Goal: Task Accomplishment & Management: Manage account settings

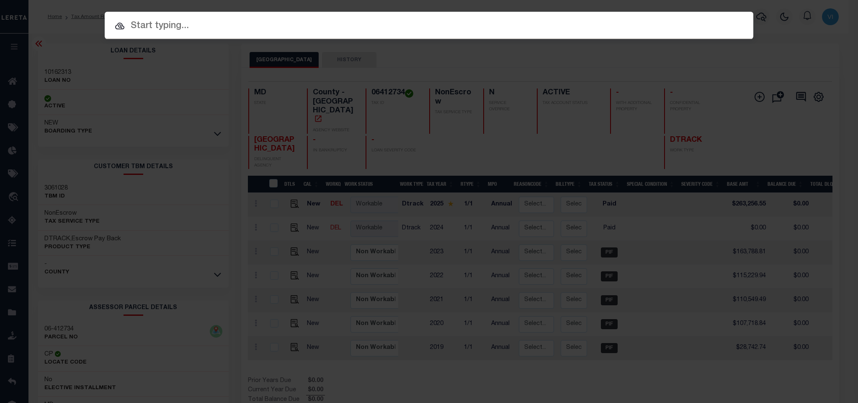
click at [680, 31] on input "text" at bounding box center [429, 26] width 649 height 15
paste input "49503"
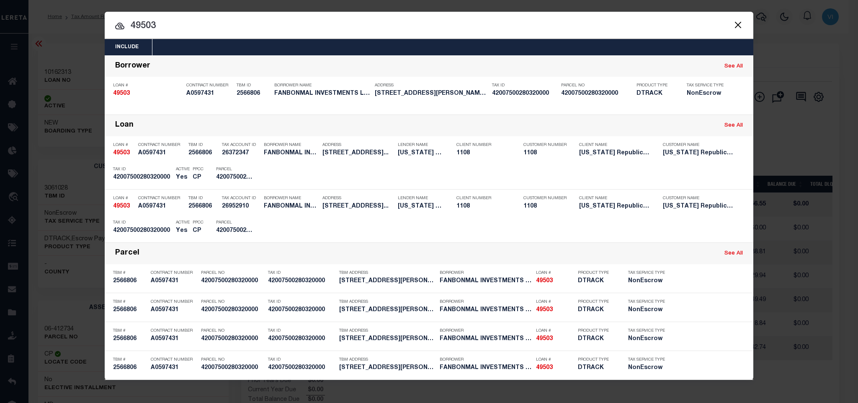
click at [339, 50] on div "Include Loans TBM Customers Borrowers Payments (Lender Non-Disb) Payments (Lend…" at bounding box center [429, 47] width 649 height 16
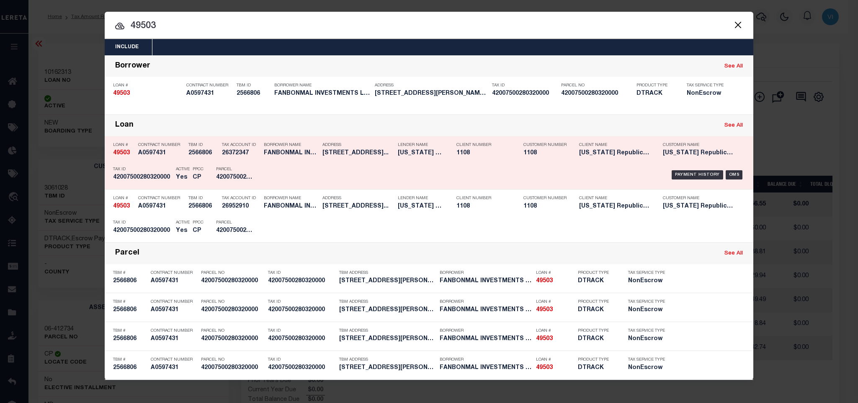
click at [738, 126] on link "See All" at bounding box center [734, 125] width 18 height 5
type input "49503"
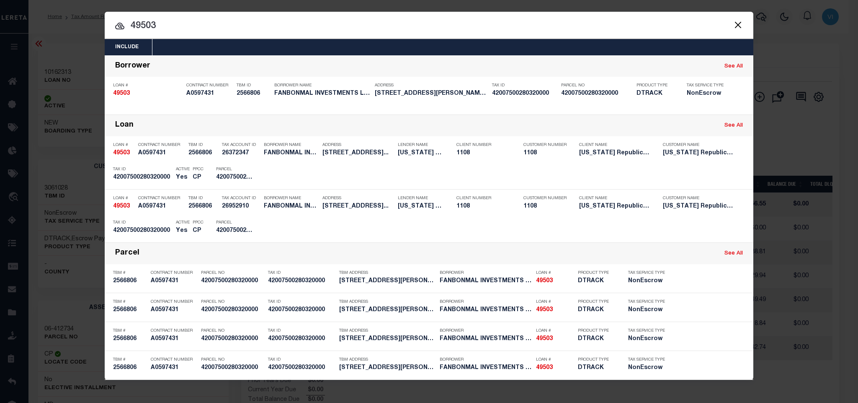
click at [738, 21] on button "Close" at bounding box center [738, 24] width 11 height 11
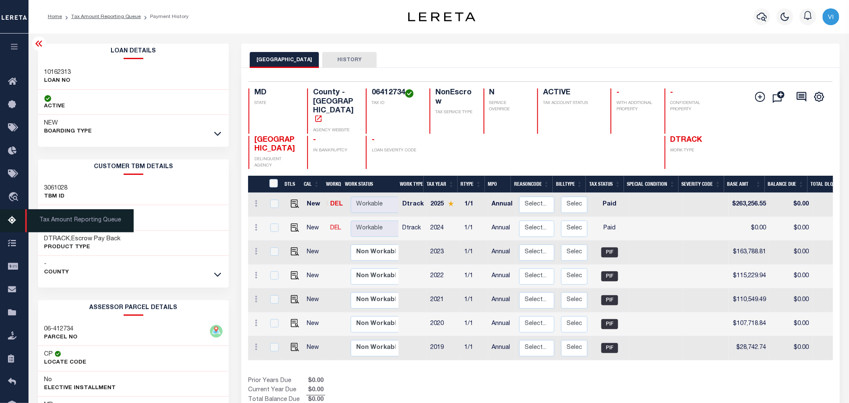
click at [12, 224] on icon at bounding box center [14, 220] width 13 height 10
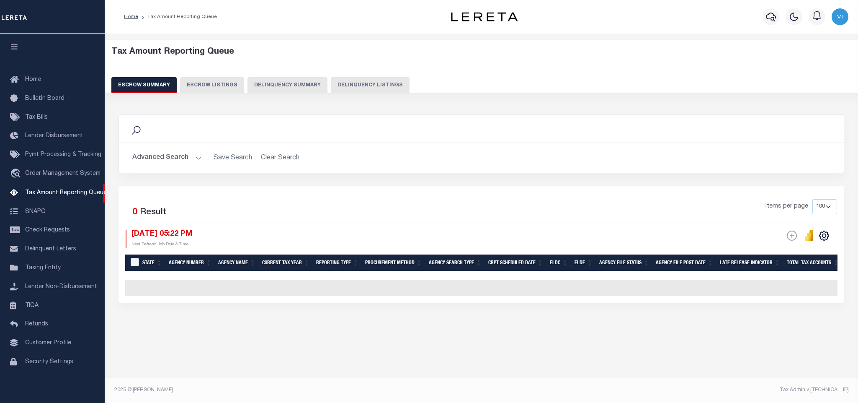
select select "FL"
select select "100"
click at [164, 161] on button "Advanced Search" at bounding box center [167, 158] width 70 height 16
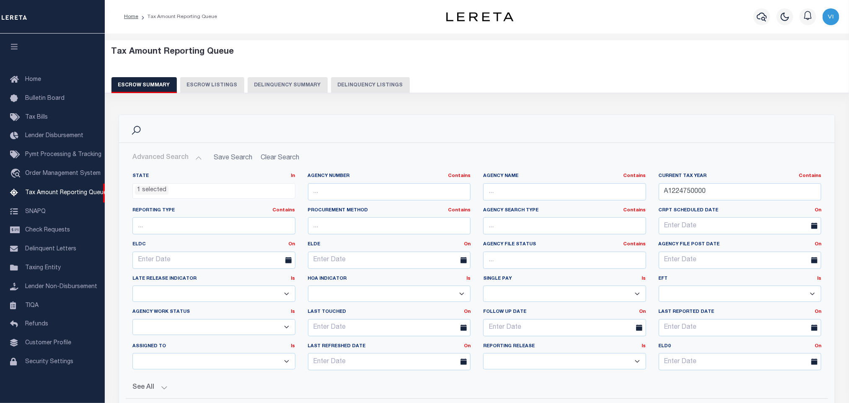
click at [168, 188] on ul "1 selected" at bounding box center [214, 188] width 162 height 11
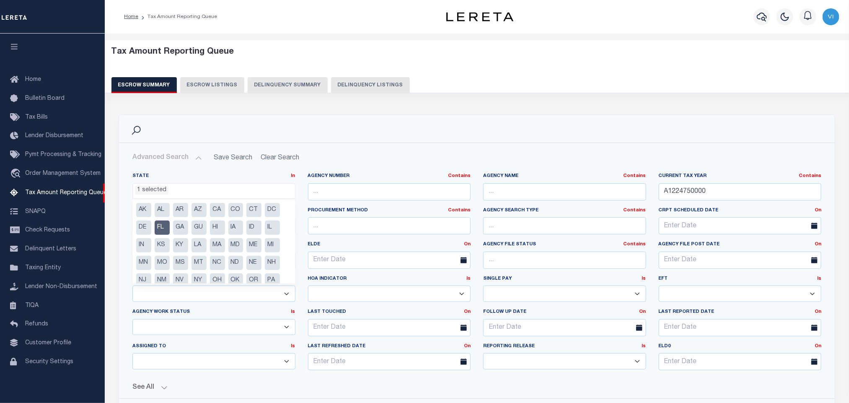
click at [162, 225] on li "FL" at bounding box center [162, 227] width 15 height 14
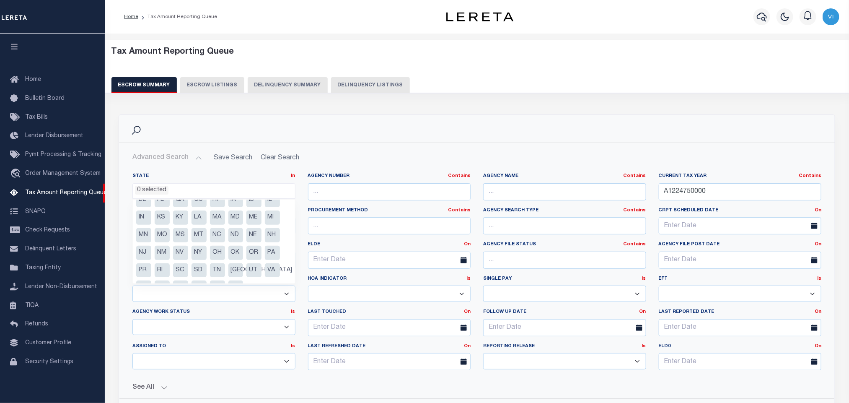
scroll to position [42, 0]
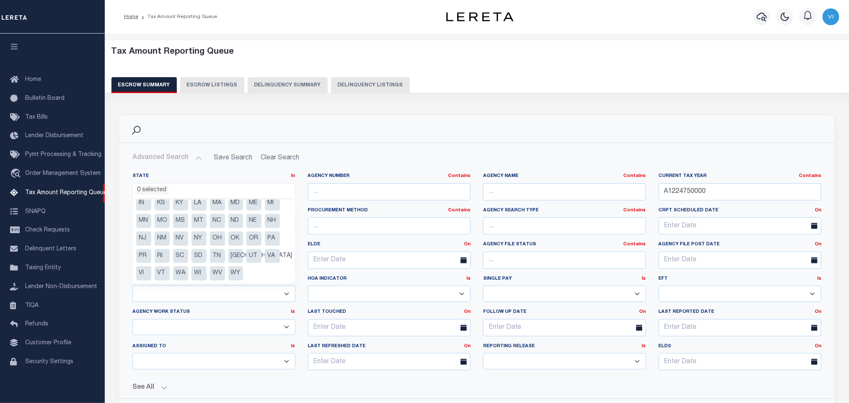
click at [240, 205] on li "MD" at bounding box center [235, 203] width 15 height 14
select select "MD"
click at [396, 157] on h2 "Advanced Search Save Search Clear Search EscrowSummaryGridWrapper_dynamictable_…" at bounding box center [477, 158] width 702 height 16
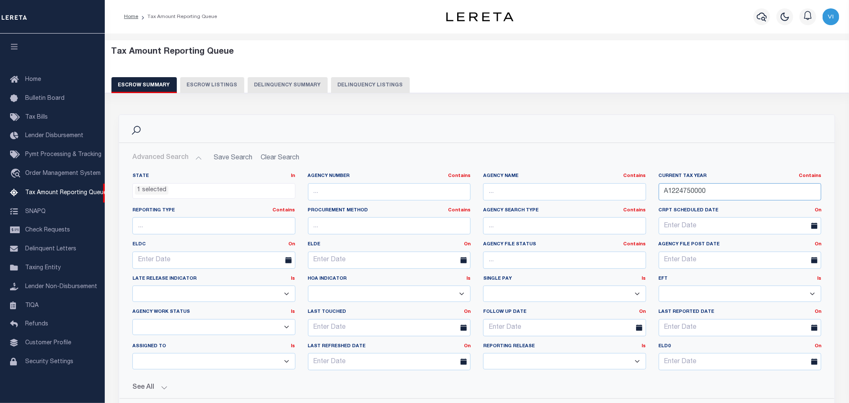
click at [724, 196] on input "A1224750000" at bounding box center [739, 191] width 163 height 17
paste input "1317792"
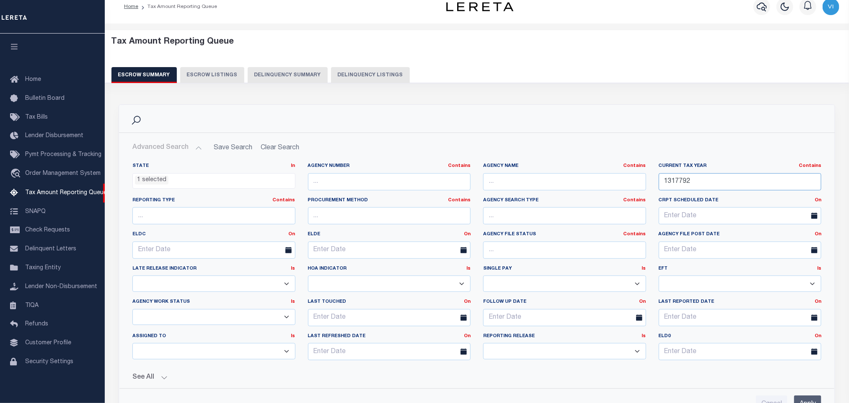
scroll to position [126, 0]
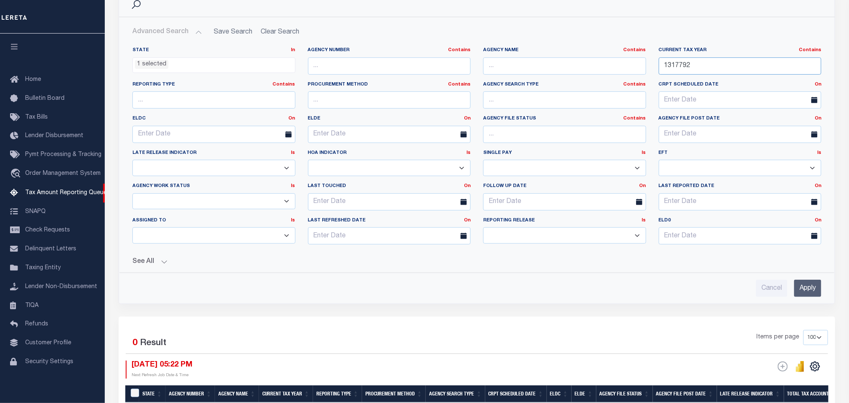
type input "1317792"
click at [804, 292] on input "Apply" at bounding box center [807, 287] width 27 height 17
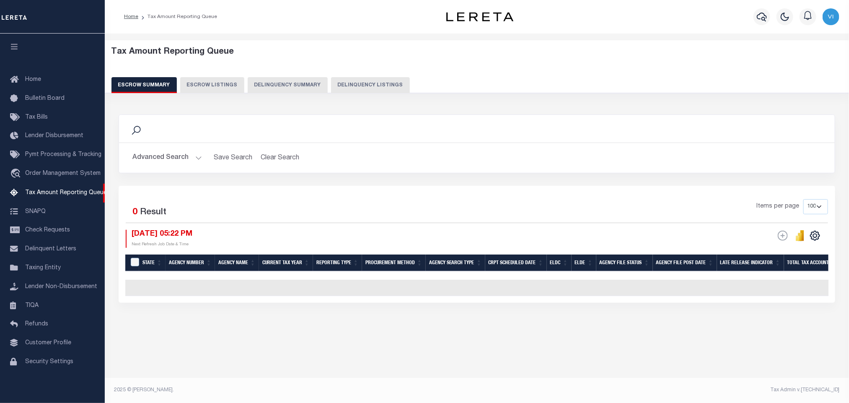
scroll to position [0, 0]
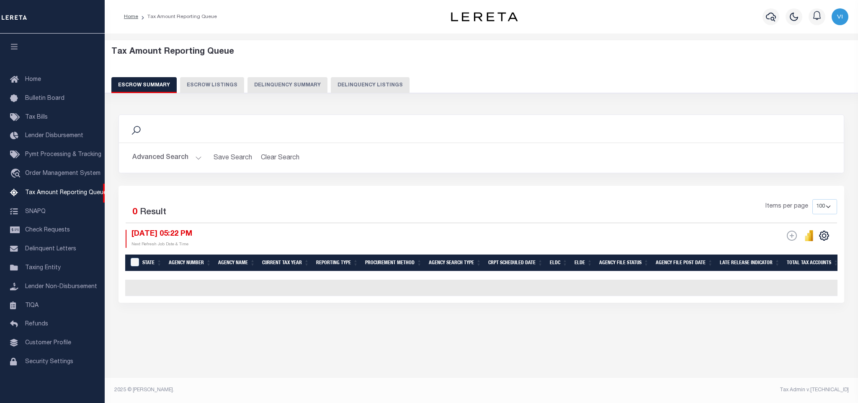
click at [364, 86] on button "Delinquency Listings" at bounding box center [370, 85] width 79 height 16
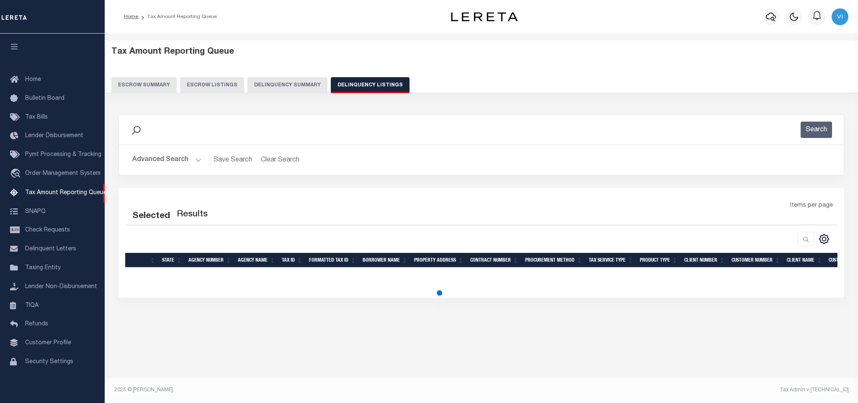
select select "100"
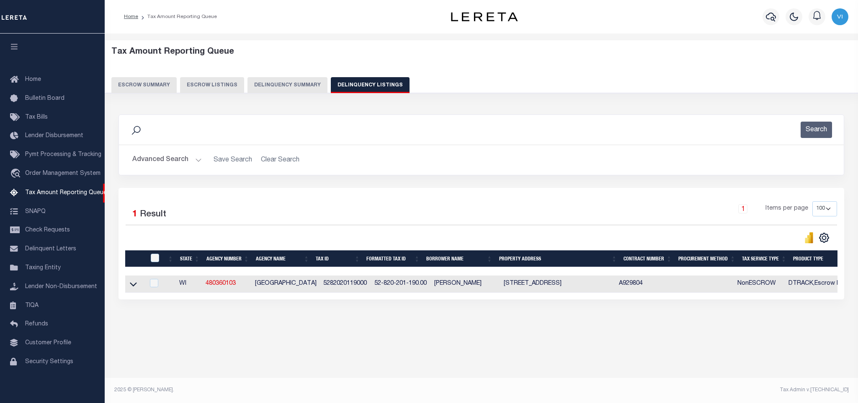
click at [139, 88] on button "Escrow Summary" at bounding box center [143, 85] width 65 height 16
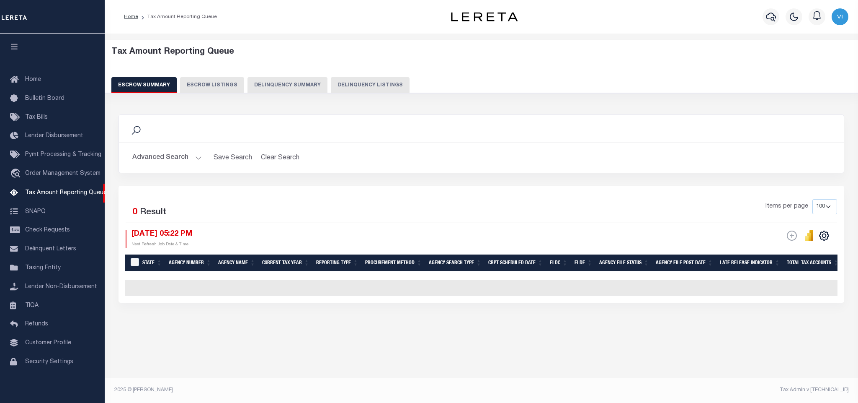
click at [155, 159] on button "Advanced Search" at bounding box center [167, 158] width 70 height 16
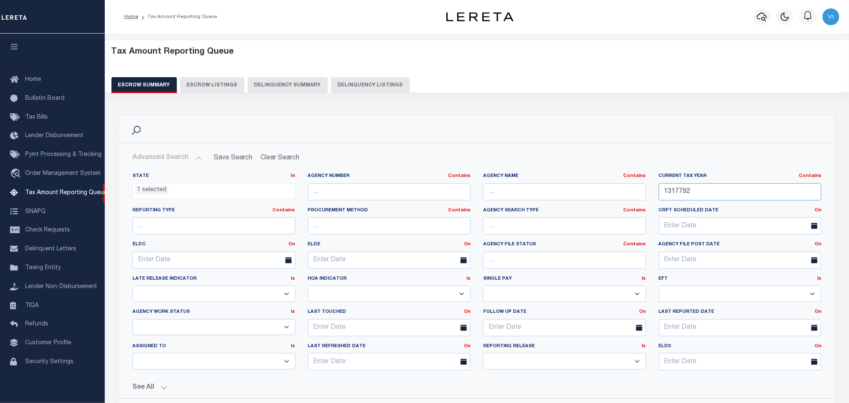
drag, startPoint x: 714, startPoint y: 190, endPoint x: 626, endPoint y: 197, distance: 88.2
click at [626, 197] on div "State In In AK AL AR AZ CA CO CT DC DE FL GA GU HI IA ID IL IN KS KY LA MA MD M…" at bounding box center [476, 275] width 701 height 204
click at [368, 83] on button "Delinquency Listings" at bounding box center [370, 85] width 79 height 16
select select
select select "100"
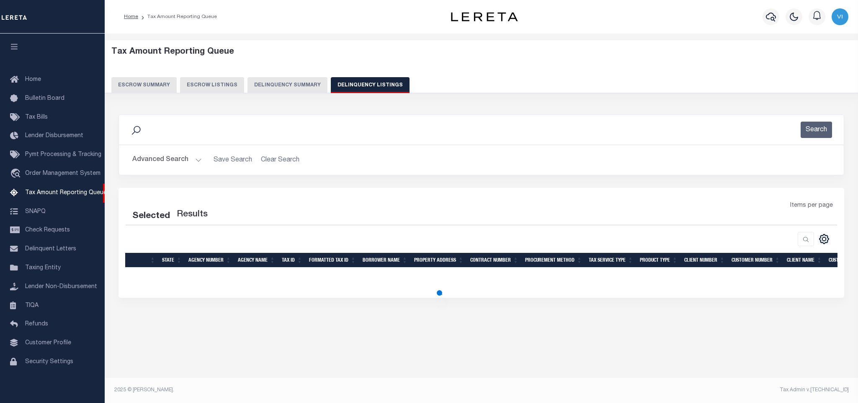
select select "100"
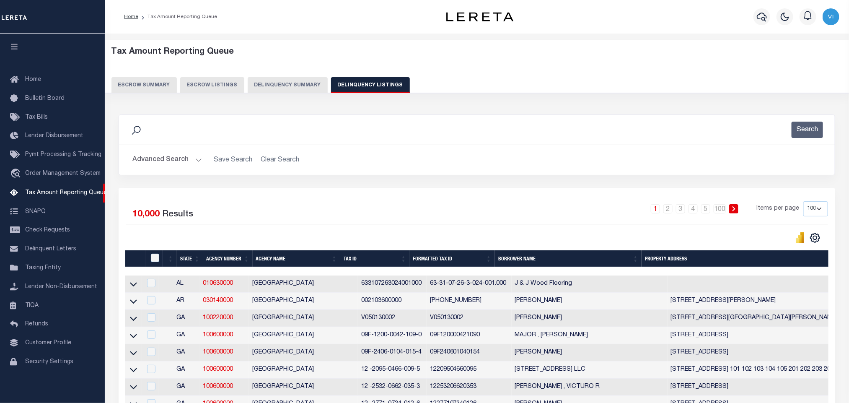
click at [170, 160] on button "Advanced Search" at bounding box center [167, 160] width 70 height 16
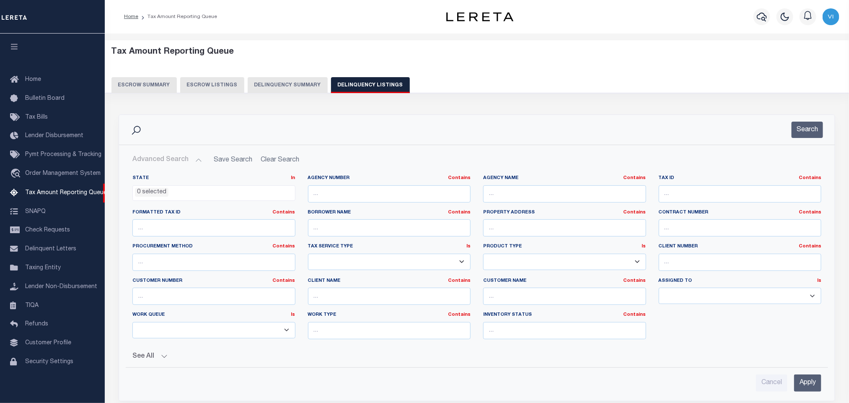
click at [151, 191] on li "0 selected" at bounding box center [152, 192] width 34 height 9
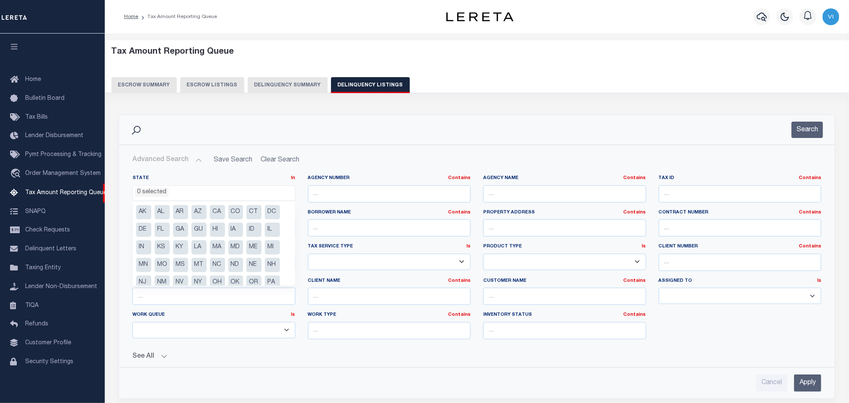
click at [234, 250] on li "MD" at bounding box center [235, 247] width 15 height 14
select select "MD"
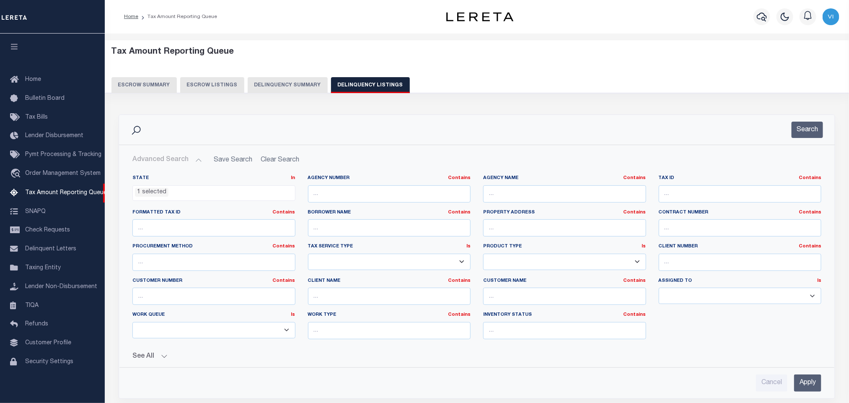
click at [355, 353] on div "See All" at bounding box center [476, 353] width 689 height 15
click at [696, 202] on input "text" at bounding box center [739, 193] width 163 height 17
paste input "1317792"
type input "1317792"
click at [817, 387] on input "Apply" at bounding box center [807, 382] width 27 height 17
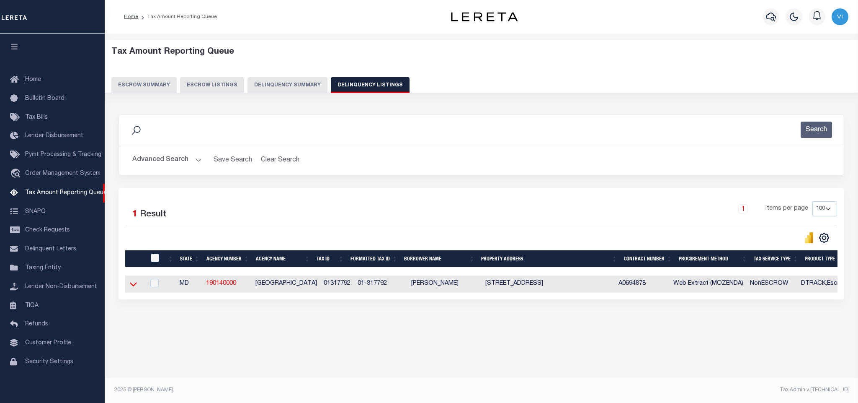
click at [133, 286] on icon at bounding box center [133, 283] width 7 height 9
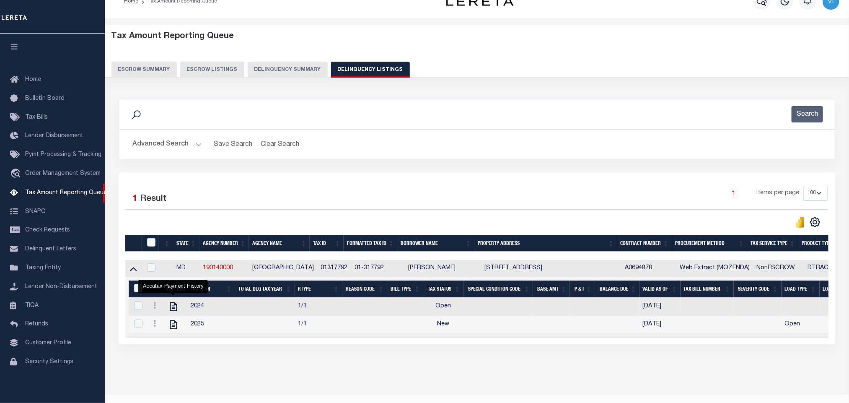
scroll to position [42, 0]
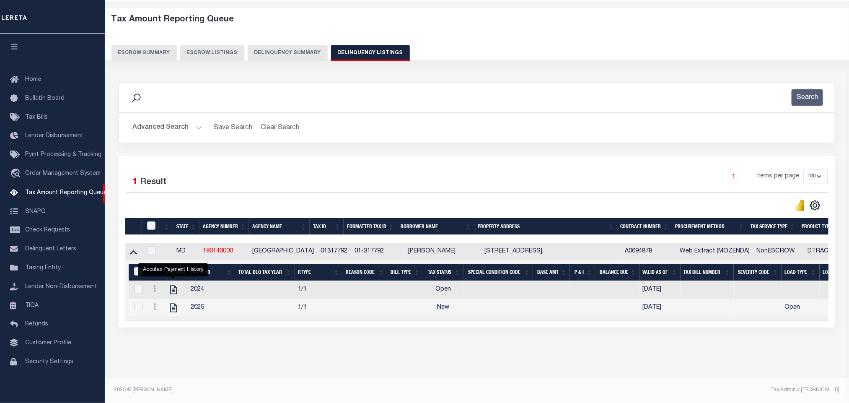
click at [243, 366] on div "Tax Amount Reporting Queue Escrow Summary Escrow Listings In" at bounding box center [476, 194] width 739 height 368
click at [176, 304] on icon "" at bounding box center [173, 307] width 11 height 11
checkbox input "true"
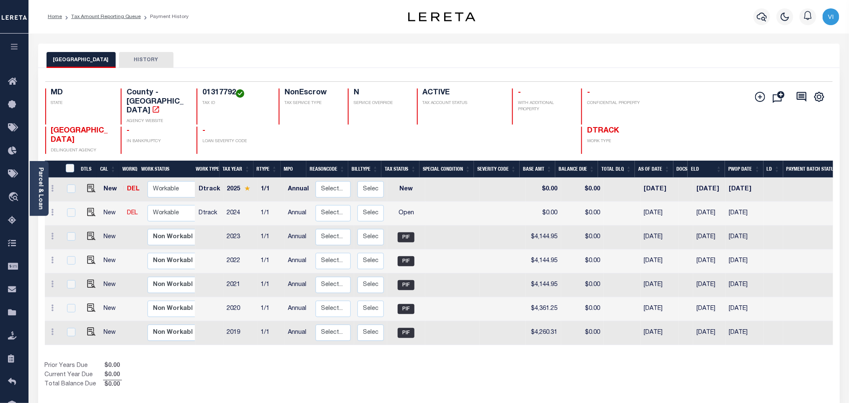
click at [200, 87] on div "Selected 7 Results 1 Items per page 25 50 100 MD STATE County - MD AGENCY WEBSI…" at bounding box center [439, 117] width 800 height 72
copy h4 "01317792"
click at [90, 208] on img "" at bounding box center [91, 212] width 8 height 8
checkbox input "true"
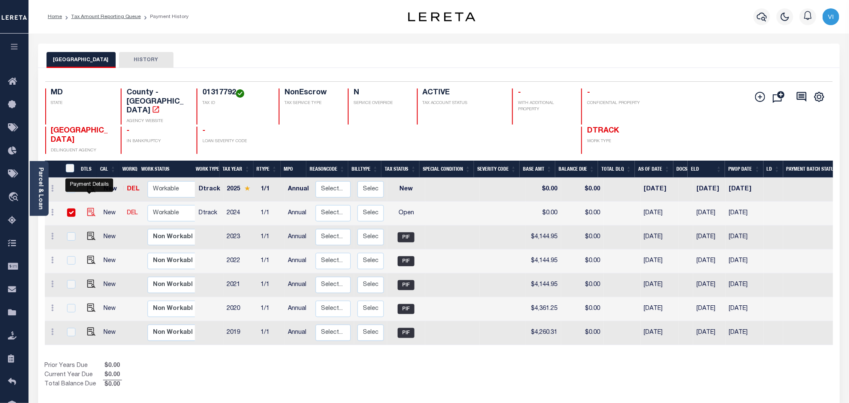
checkbox input "true"
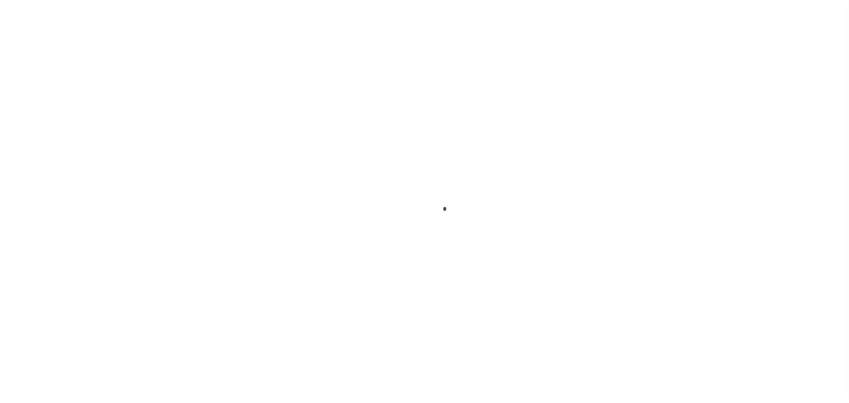
checkbox input "false"
type input "Annual"
type input "10/01/2024"
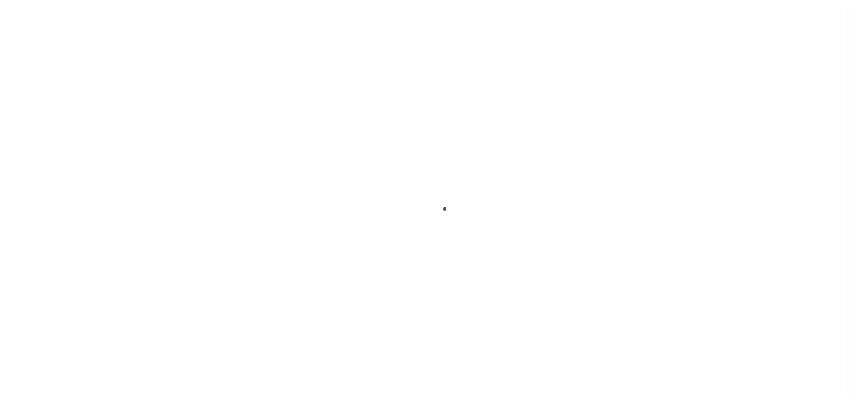
select select "OP2"
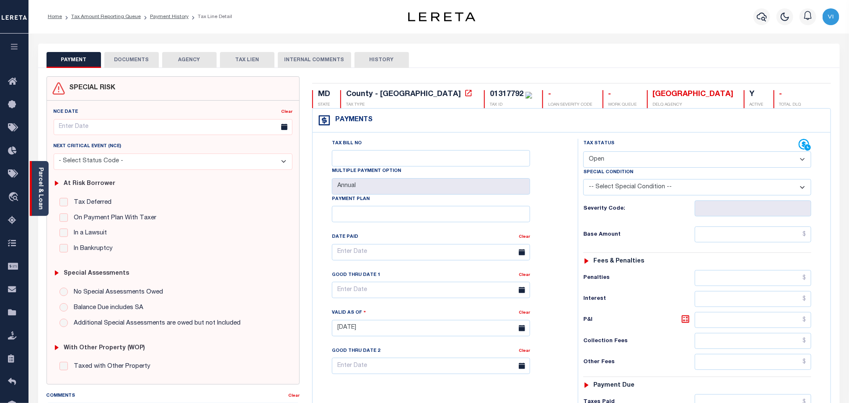
click at [37, 185] on link "Parcel & Loan" at bounding box center [40, 188] width 6 height 42
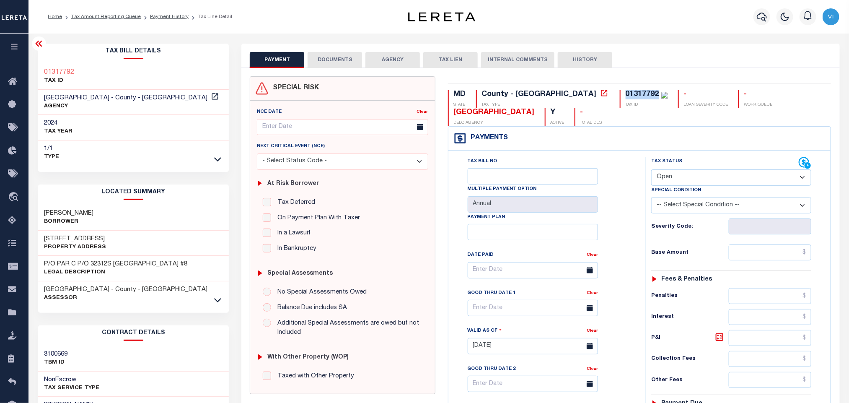
drag, startPoint x: 553, startPoint y: 94, endPoint x: 588, endPoint y: 95, distance: 35.2
click at [619, 95] on div "01317792 TAX ID" at bounding box center [643, 99] width 48 height 18
copy div "01317792"
click at [337, 65] on button "DOCUMENTS" at bounding box center [334, 60] width 54 height 16
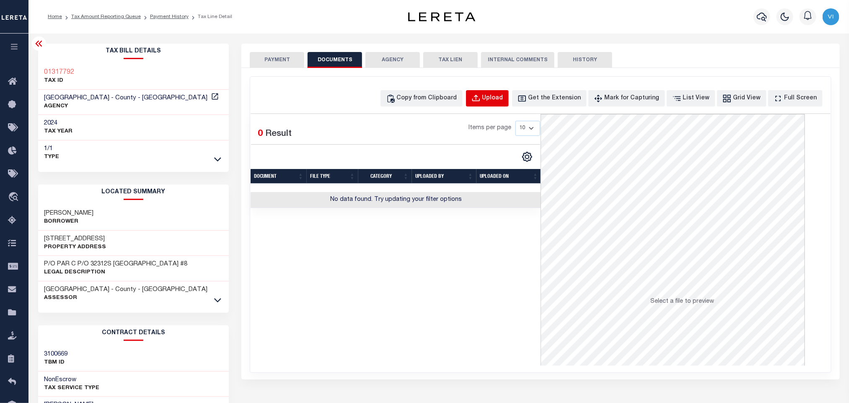
click at [503, 103] on button "Upload" at bounding box center [487, 98] width 43 height 16
select select "POP"
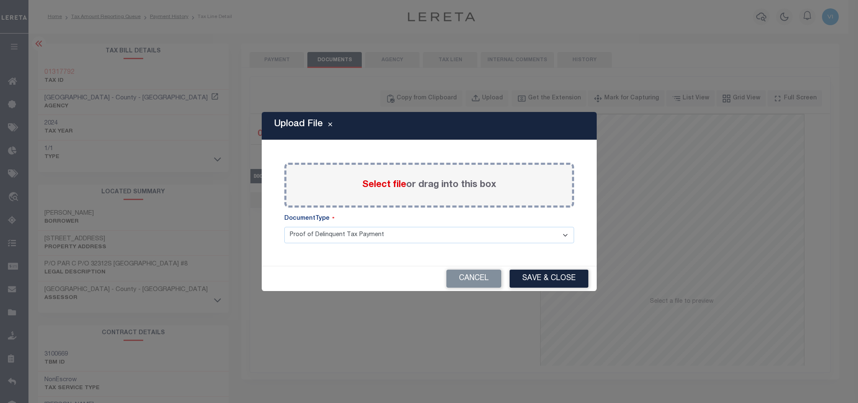
click at [362, 191] on label "Select file or drag into this box" at bounding box center [429, 185] width 134 height 14
click at [0, 0] on input "Select file or drag into this box" at bounding box center [0, 0] width 0 height 0
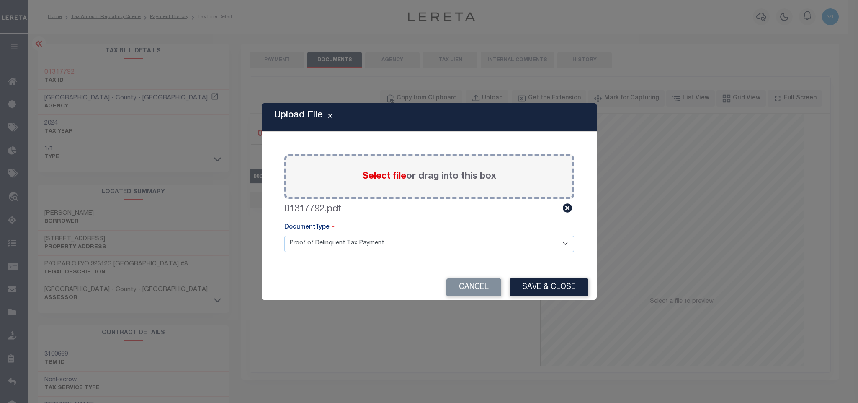
click at [295, 248] on select "Proof of Delinquent Tax Payment" at bounding box center [429, 243] width 290 height 16
click at [284, 235] on select "Proof of Delinquent Tax Payment" at bounding box center [429, 243] width 290 height 16
drag, startPoint x: 536, startPoint y: 289, endPoint x: 554, endPoint y: 292, distance: 18.5
click at [536, 290] on button "Save & Close" at bounding box center [549, 287] width 79 height 18
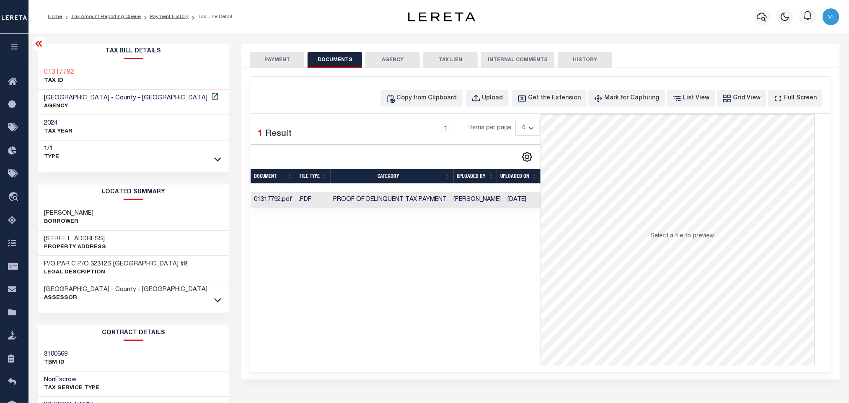
click at [255, 54] on button "PAYMENT" at bounding box center [277, 60] width 54 height 16
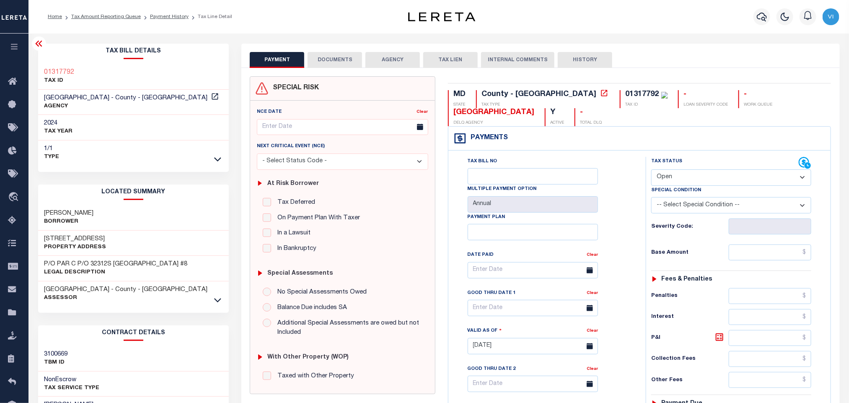
click at [674, 181] on select "- Select Status Code - Open Due/Unpaid Paid Incomplete No Tax Due Internal Refu…" at bounding box center [731, 177] width 160 height 16
select select "PYD"
click at [651, 170] on select "- Select Status Code - Open Due/Unpaid Paid Incomplete No Tax Due Internal Refu…" at bounding box center [731, 177] width 160 height 16
type input "[DATE]"
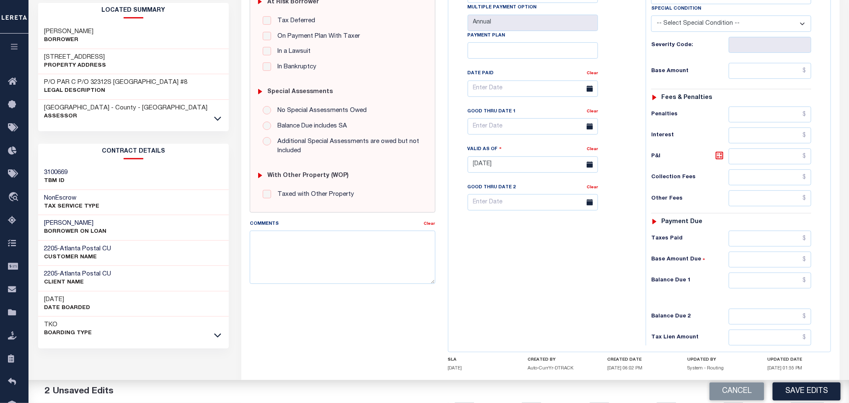
scroll to position [236, 0]
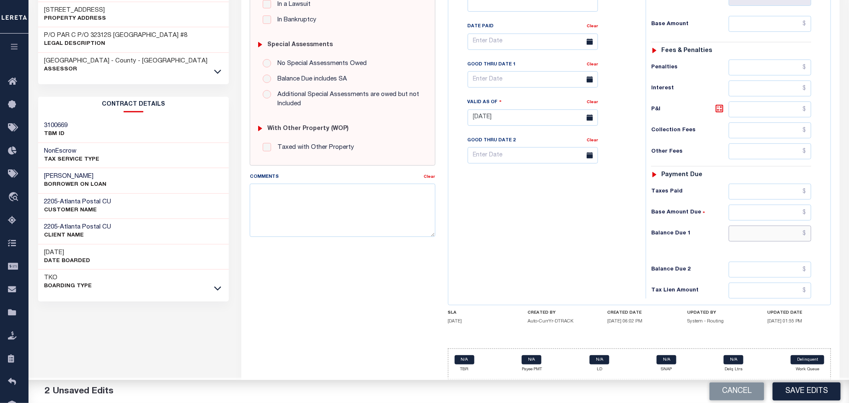
click at [735, 235] on input "text" at bounding box center [769, 233] width 83 height 16
type input "$0.00"
click at [650, 267] on div "Tax Status Status - Select Status Code -" at bounding box center [733, 113] width 176 height 370
click at [804, 388] on button "Save Edits" at bounding box center [806, 391] width 68 height 18
checkbox input "false"
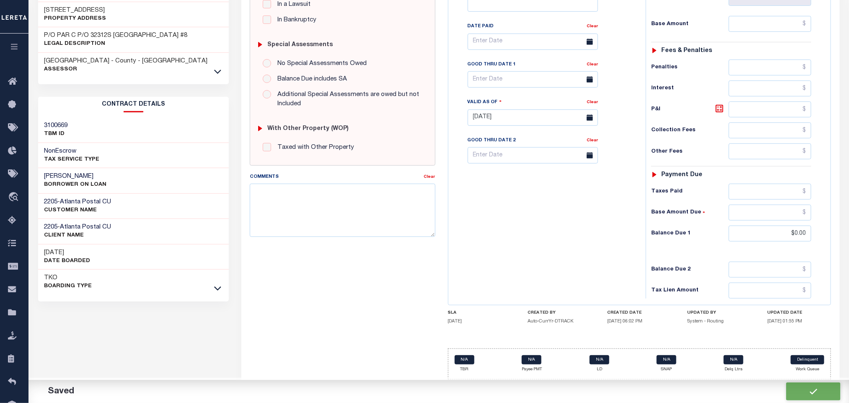
checkbox input "false"
type input "$0"
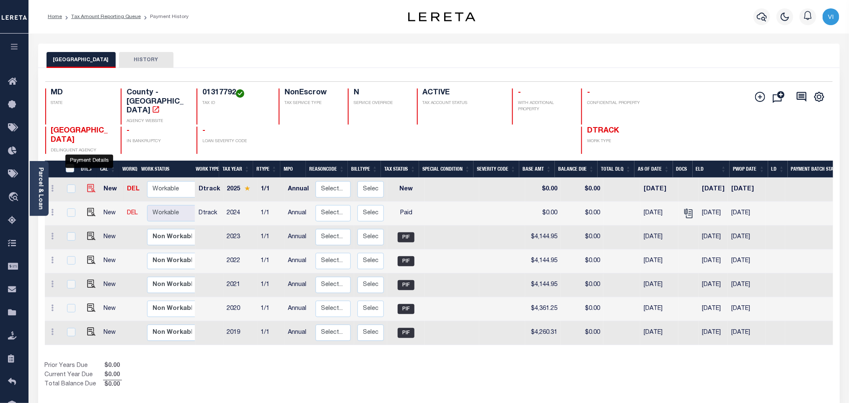
click at [90, 184] on img "" at bounding box center [91, 188] width 8 height 8
checkbox input "true"
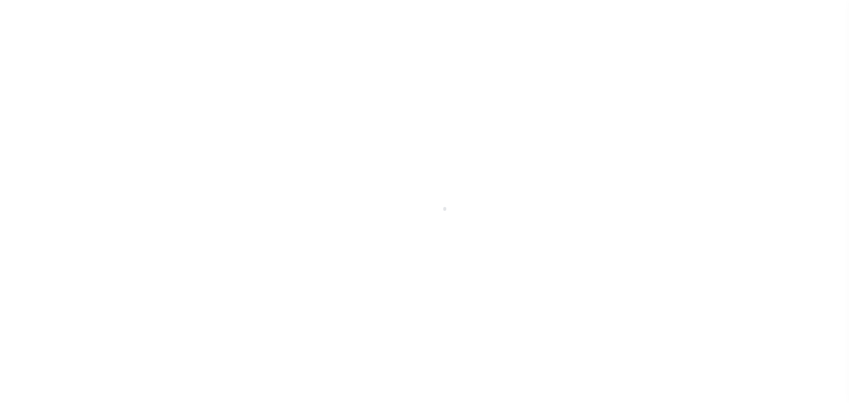
select select "NW2"
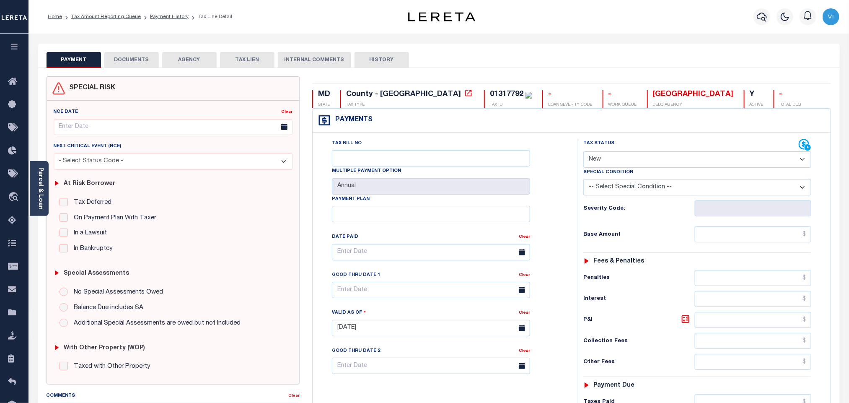
click at [484, 99] on div "01317792 TAX ID" at bounding box center [508, 99] width 48 height 18
copy div "01317792"
click at [116, 67] on button "DOCUMENTS" at bounding box center [131, 60] width 54 height 16
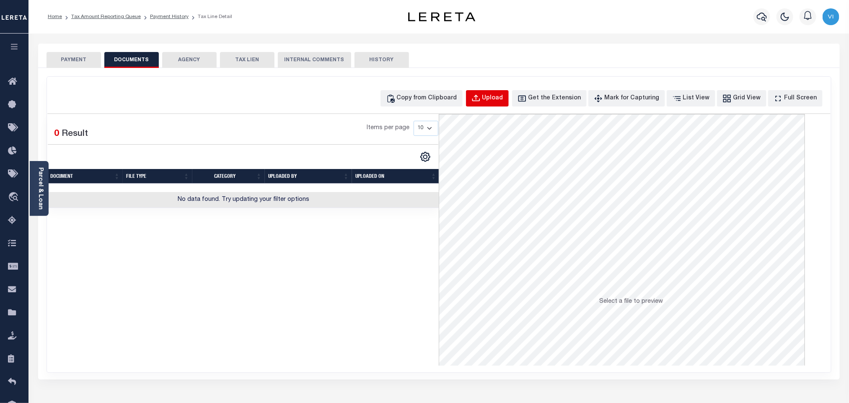
click at [503, 97] on div "Upload" at bounding box center [492, 98] width 21 height 9
select select "POP"
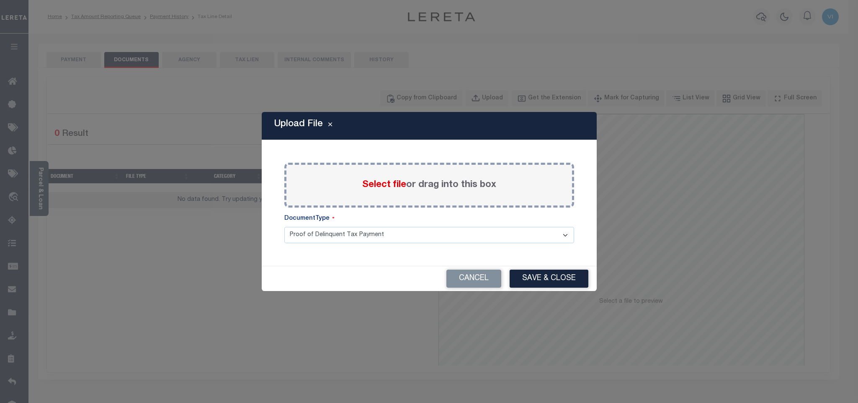
click at [381, 185] on span "Select file" at bounding box center [384, 184] width 44 height 9
click at [0, 0] on input "Select file or drag into this box" at bounding box center [0, 0] width 0 height 0
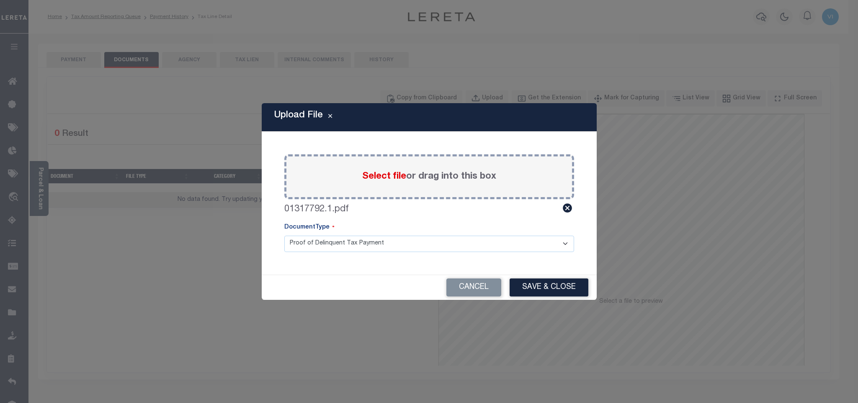
click at [293, 246] on select "Proof of Delinquent Tax Payment" at bounding box center [429, 243] width 290 height 16
click at [284, 235] on select "Proof of Delinquent Tax Payment" at bounding box center [429, 243] width 290 height 16
click at [544, 288] on button "Save & Close" at bounding box center [549, 287] width 79 height 18
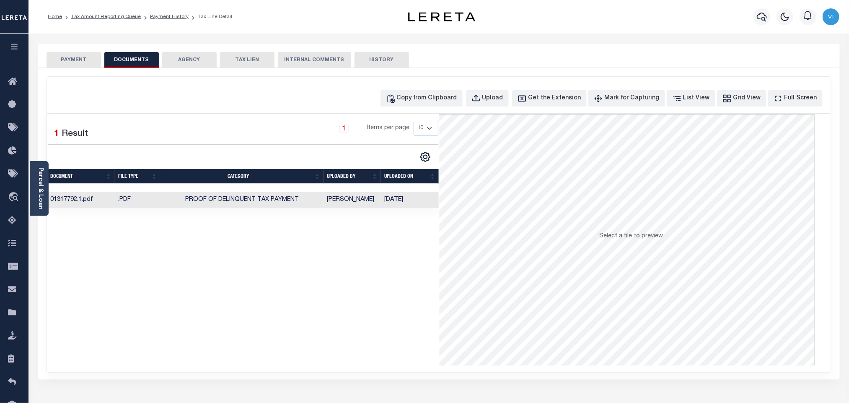
click at [65, 60] on button "PAYMENT" at bounding box center [73, 60] width 54 height 16
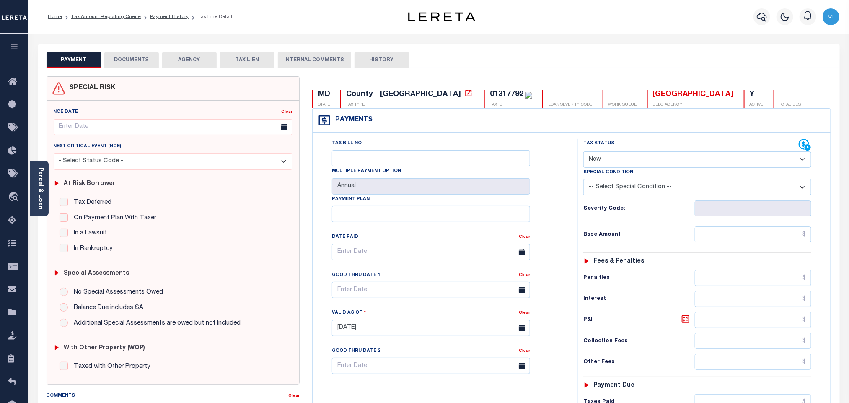
click at [602, 155] on select "- Select Status Code - Open Due/Unpaid Paid Incomplete No Tax Due Internal Refu…" at bounding box center [697, 159] width 228 height 16
select select "PYD"
click at [583, 152] on select "- Select Status Code - Open Due/Unpaid Paid Incomplete No Tax Due Internal Refu…" at bounding box center [697, 159] width 228 height 16
type input "[DATE]"
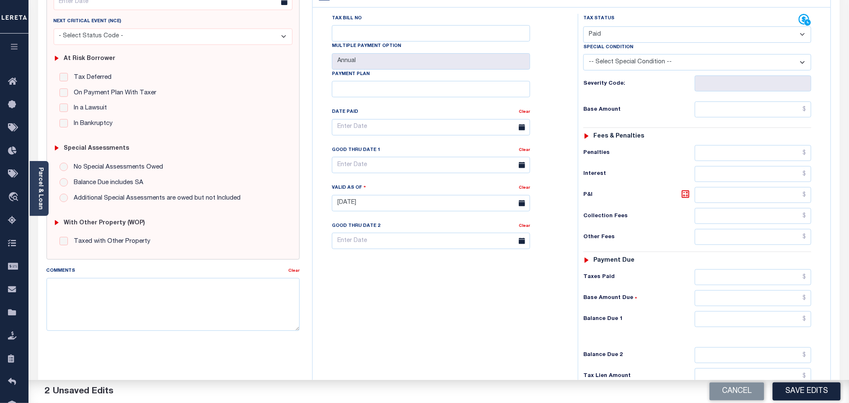
scroll to position [218, 0]
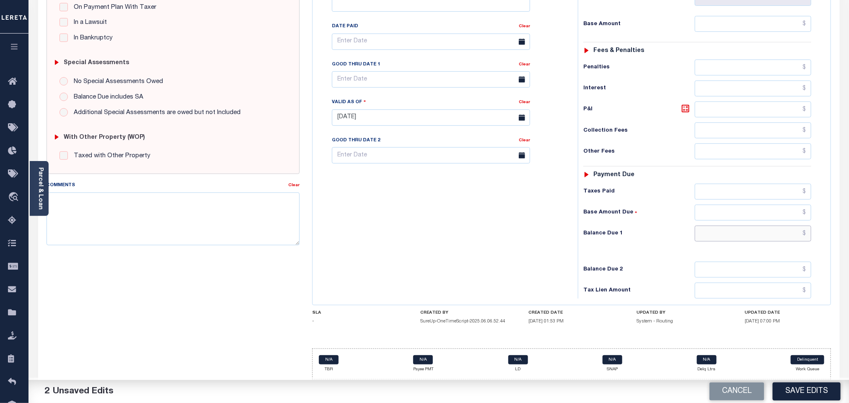
click at [724, 239] on input "text" at bounding box center [752, 233] width 117 height 16
type input "$0.00"
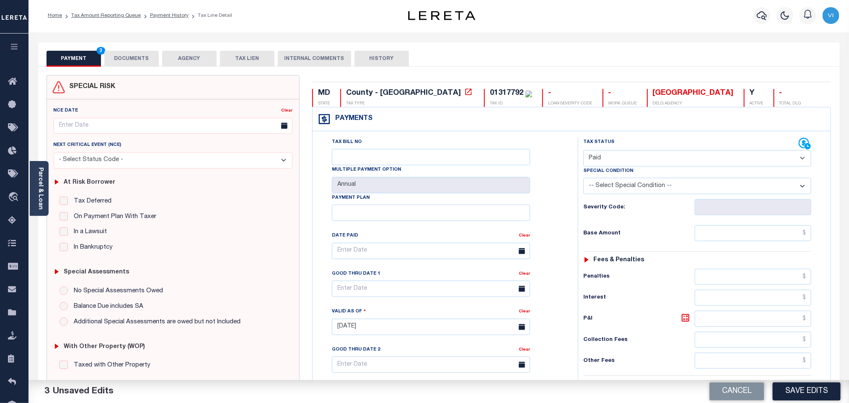
scroll to position [0, 0]
click at [712, 239] on input "text" at bounding box center [752, 234] width 117 height 16
paste input "2,353.36"
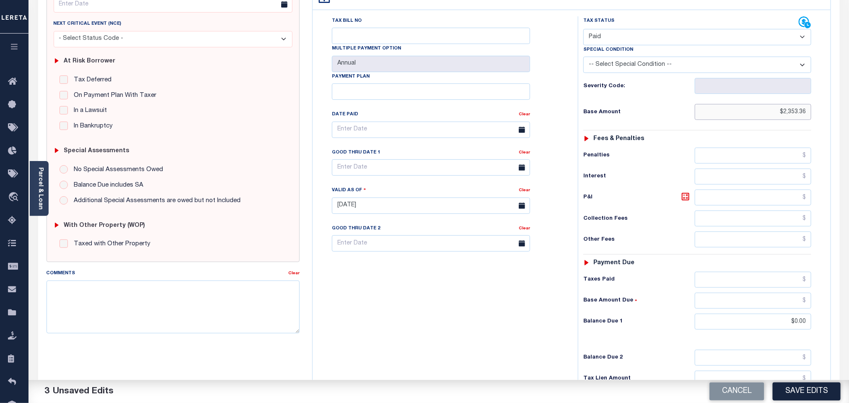
scroll to position [218, 0]
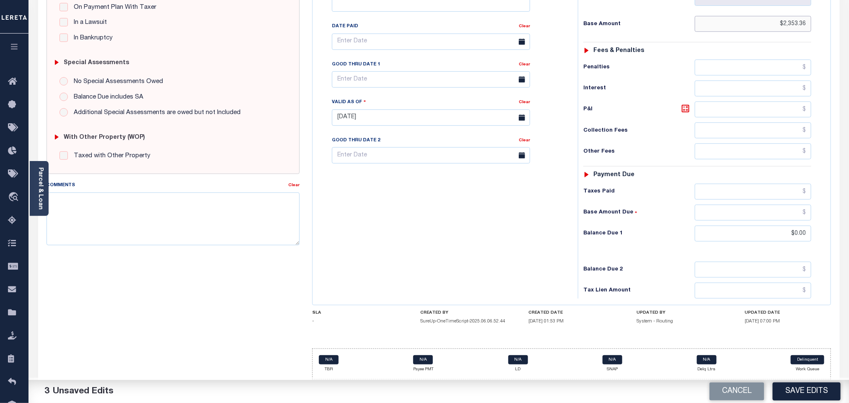
type input "$2,353.36"
click at [707, 184] on input "text" at bounding box center [752, 191] width 117 height 16
paste input "2,353.36"
type input "$2,353.36"
click at [797, 384] on button "Save Edits" at bounding box center [806, 391] width 68 height 18
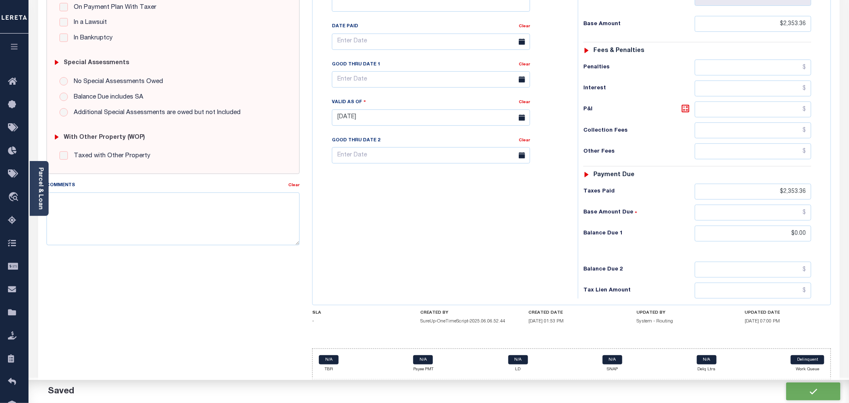
checkbox input "false"
type input "$2,353.36"
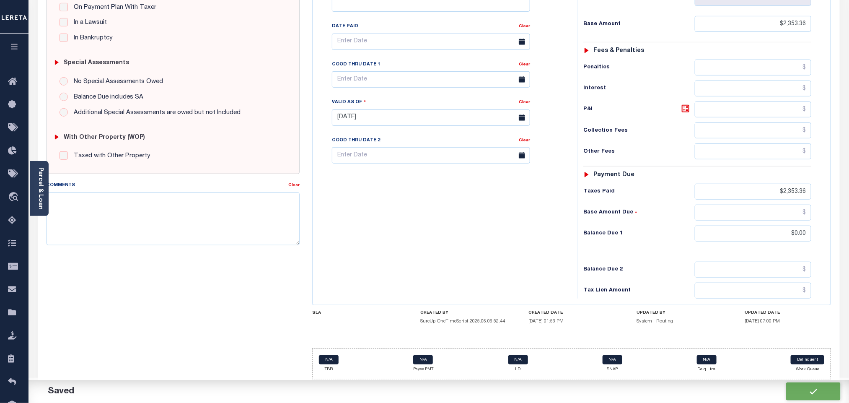
type input "$0"
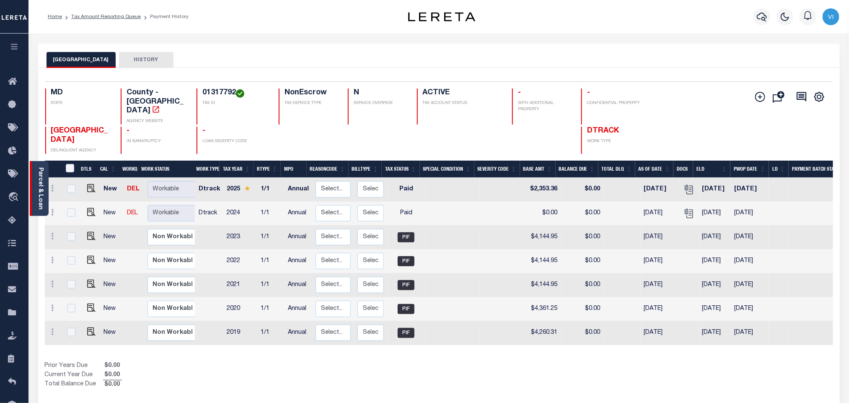
click at [46, 173] on div "Parcel & Loan" at bounding box center [39, 188] width 19 height 55
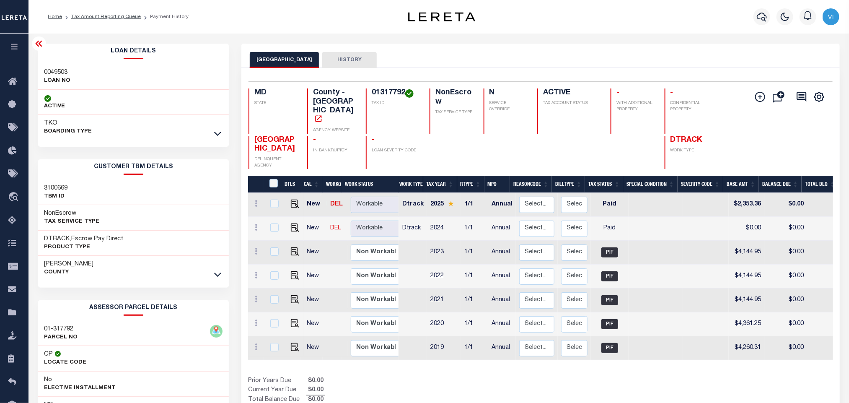
click at [44, 69] on h3 "0049503" at bounding box center [57, 72] width 26 height 8
click at [43, 69] on div "0049503 LOAN NO" at bounding box center [133, 77] width 191 height 26
copy h3 "0049503"
click at [376, 96] on h4 "01317792" at bounding box center [396, 92] width 48 height 9
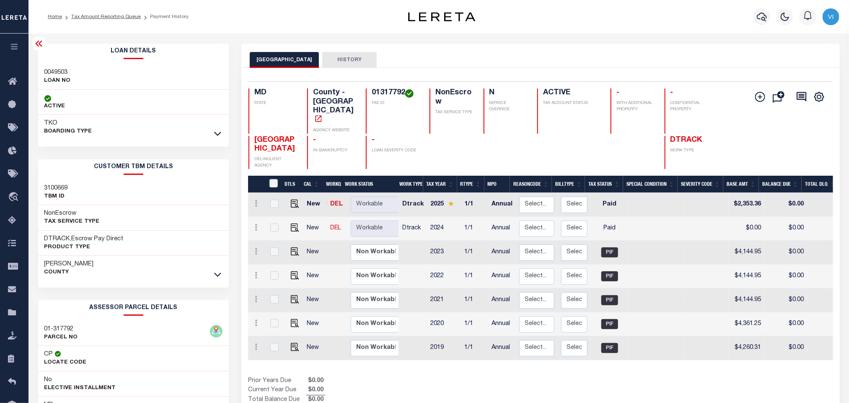
click at [376, 96] on h4 "01317792" at bounding box center [396, 92] width 48 height 9
copy h4 "01317792"
